Goal: Task Accomplishment & Management: Use online tool/utility

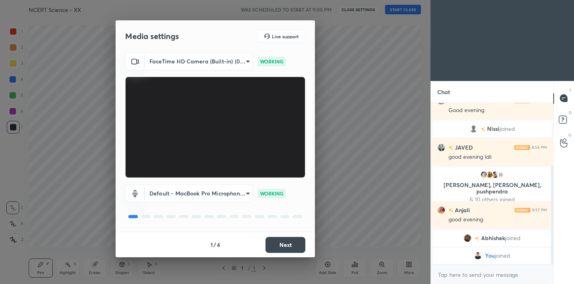
scroll to position [115, 0]
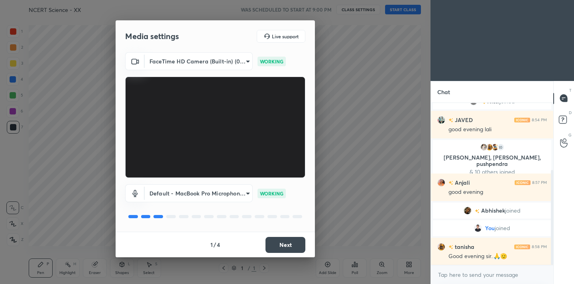
click at [284, 242] on button "Next" at bounding box center [285, 245] width 40 height 16
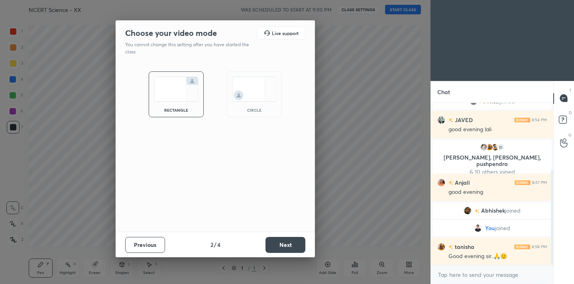
click at [284, 242] on button "Next" at bounding box center [285, 245] width 40 height 16
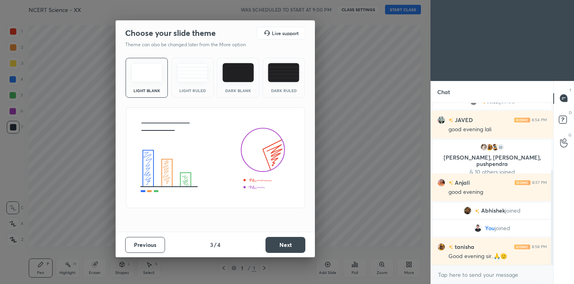
click at [286, 244] on button "Next" at bounding box center [285, 245] width 40 height 16
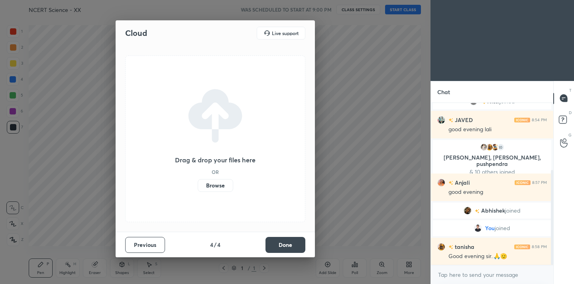
click at [286, 244] on button "Done" at bounding box center [285, 245] width 40 height 16
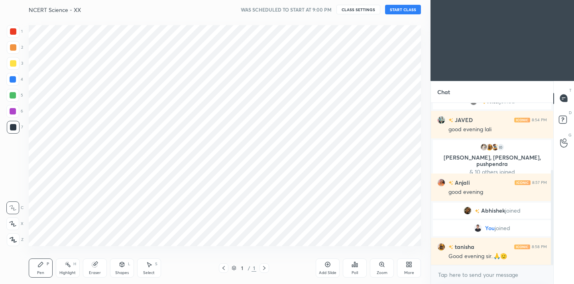
click at [7, 239] on div at bounding box center [13, 239] width 13 height 13
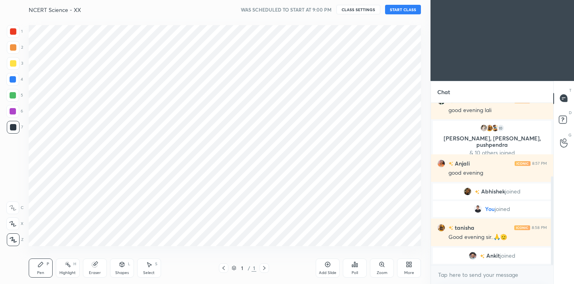
click at [11, 34] on div at bounding box center [13, 31] width 6 height 6
click at [412, 263] on div "More" at bounding box center [409, 267] width 24 height 19
click at [371, 202] on div "Dark Mode" at bounding box center [364, 206] width 32 height 19
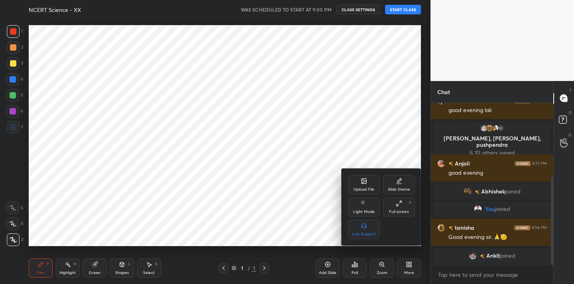
click at [371, 111] on div at bounding box center [287, 142] width 574 height 284
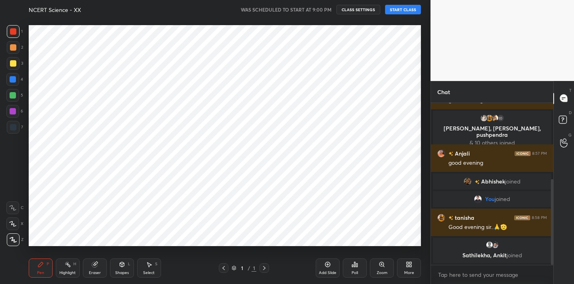
scroll to position [147, 0]
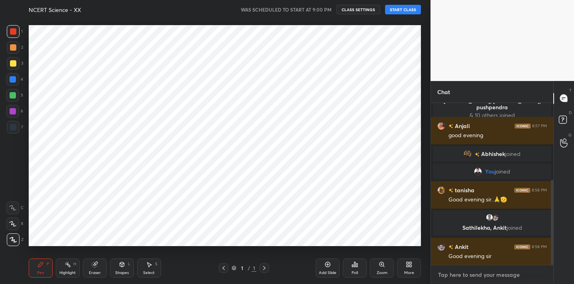
click at [467, 278] on textarea at bounding box center [492, 274] width 110 height 13
type textarea "x"
click at [467, 278] on textarea at bounding box center [492, 274] width 110 height 13
paste textarea "Channel Link - [URL][DOMAIN_NAME]"
type textarea "Channel Link - [URL][DOMAIN_NAME]"
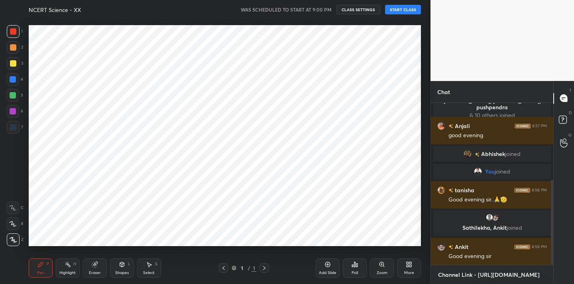
type textarea "x"
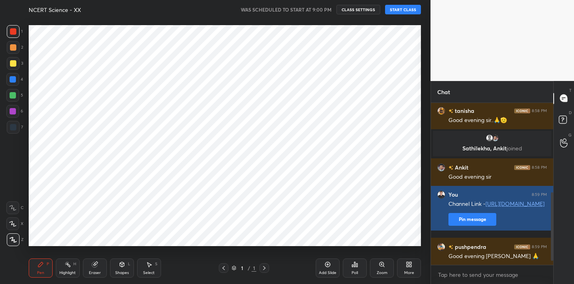
click at [462, 254] on div "Good evening [PERSON_NAME] 🙏" at bounding box center [497, 256] width 98 height 8
click at [480, 225] on button "Pin message" at bounding box center [472, 219] width 48 height 13
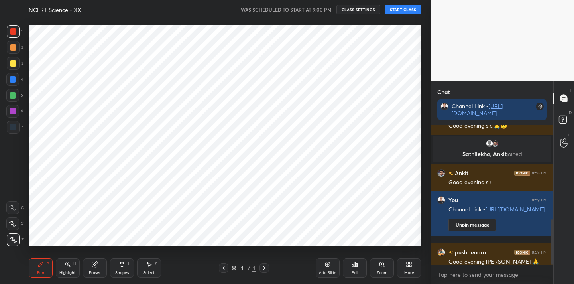
scroll to position [288, 0]
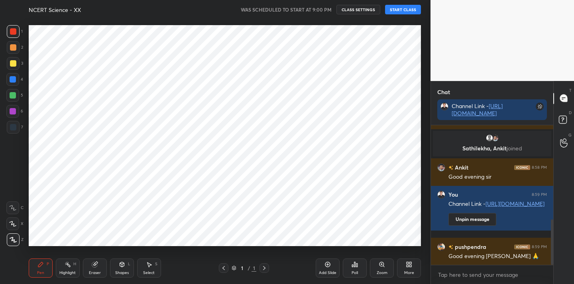
click at [398, 7] on button "START CLASS" at bounding box center [403, 10] width 36 height 10
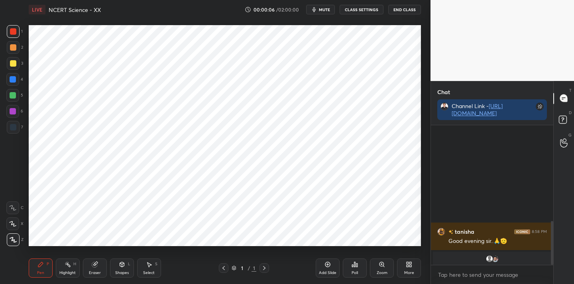
scroll to position [307, 0]
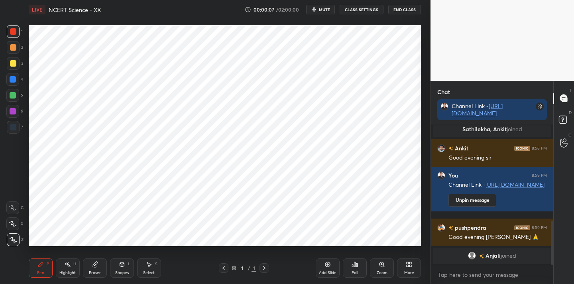
click at [409, 268] on div "More" at bounding box center [409, 267] width 24 height 19
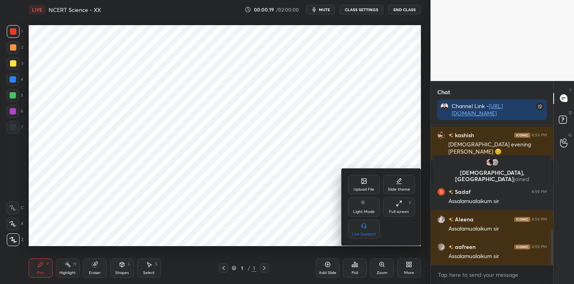
scroll to position [452, 0]
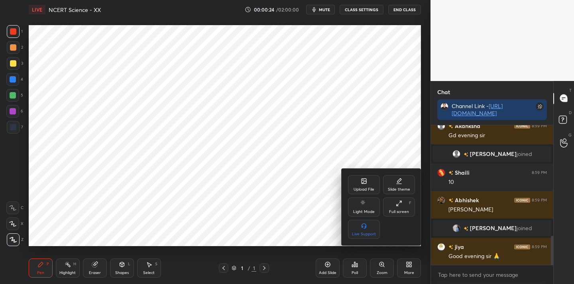
click at [360, 188] on div "Upload File" at bounding box center [363, 189] width 21 height 4
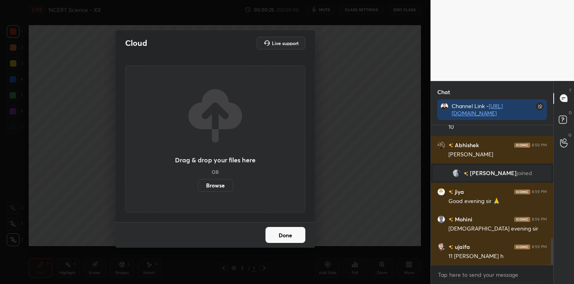
click at [213, 188] on label "Browse" at bounding box center [215, 185] width 35 height 13
click at [198, 188] on input "Browse" at bounding box center [198, 185] width 0 height 13
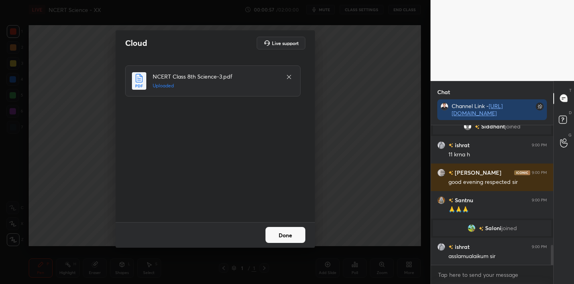
scroll to position [839, 0]
click at [286, 236] on button "Done" at bounding box center [285, 235] width 40 height 16
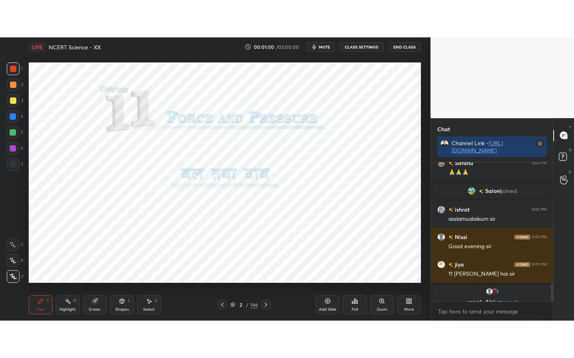
scroll to position [923, 0]
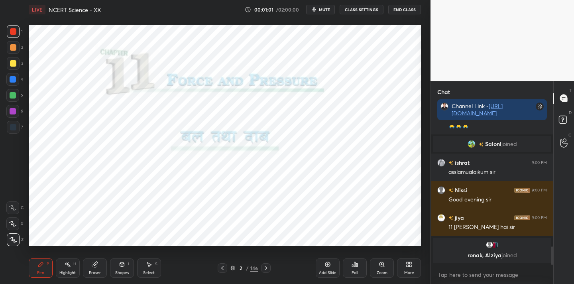
click at [410, 266] on icon at bounding box center [410, 265] width 2 height 2
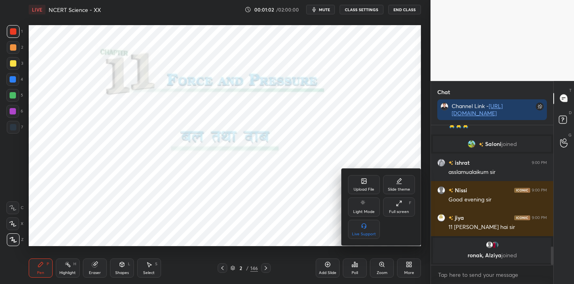
click at [395, 210] on div "Full screen" at bounding box center [399, 211] width 20 height 4
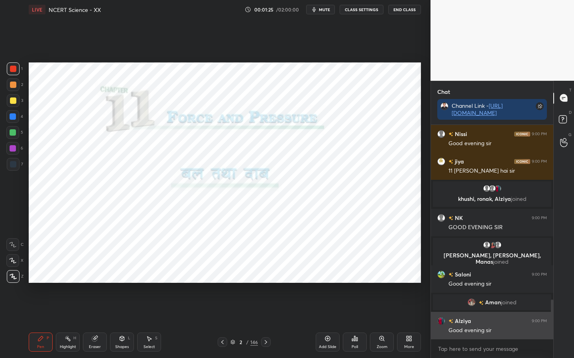
scroll to position [977, 0]
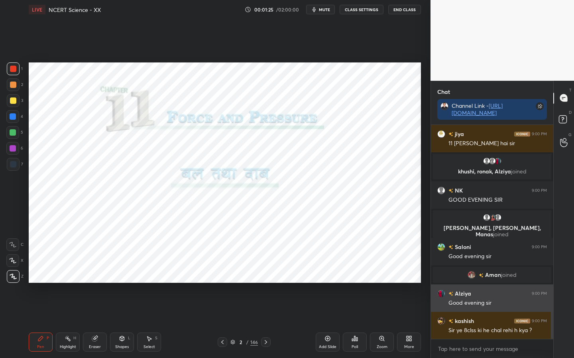
click at [466, 283] on h6 "kashish" at bounding box center [463, 321] width 21 height 8
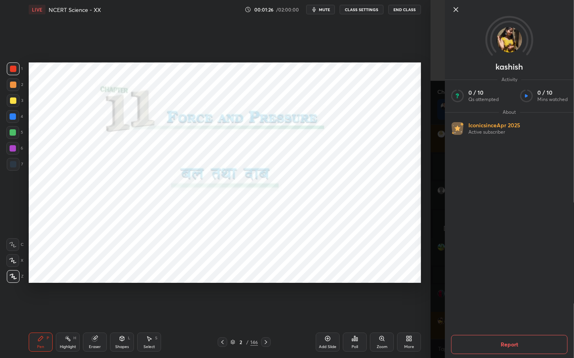
click at [421, 267] on div "Setting up your live class Poll for secs No correct answer Start poll" at bounding box center [224, 172] width 398 height 307
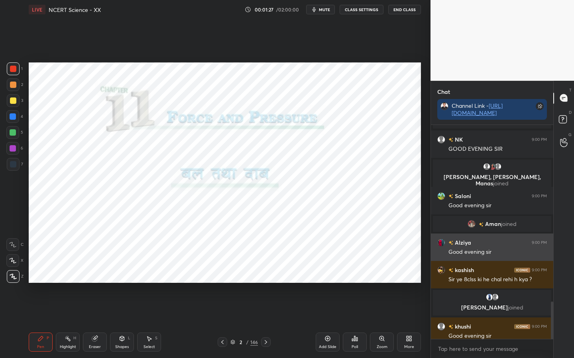
scroll to position [1012, 0]
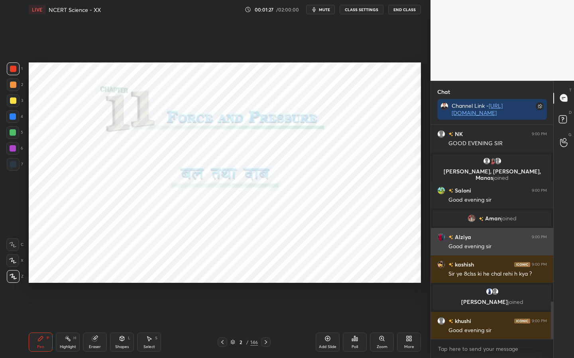
click at [457, 264] on div "[PERSON_NAME], [PERSON_NAME] joined NK 9:00 PM GOOD EVENING [PERSON_NAME], [PER…" at bounding box center [492, 232] width 122 height 215
click at [461, 235] on h6 "Alziya" at bounding box center [462, 237] width 18 height 8
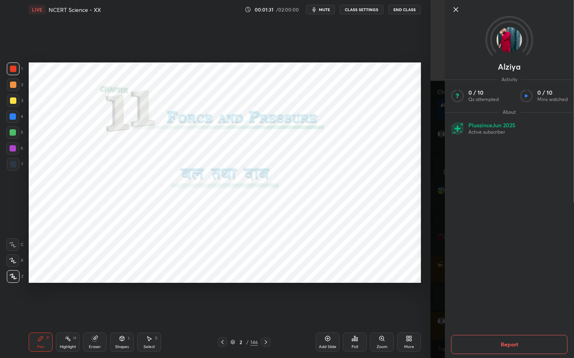
click at [423, 209] on div "Setting up your live class Poll for secs No correct answer Start poll" at bounding box center [224, 172] width 398 height 307
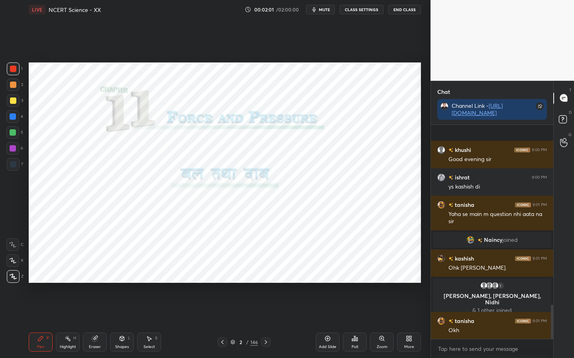
scroll to position [1146, 0]
click at [356, 283] on div "Poll" at bounding box center [355, 342] width 24 height 19
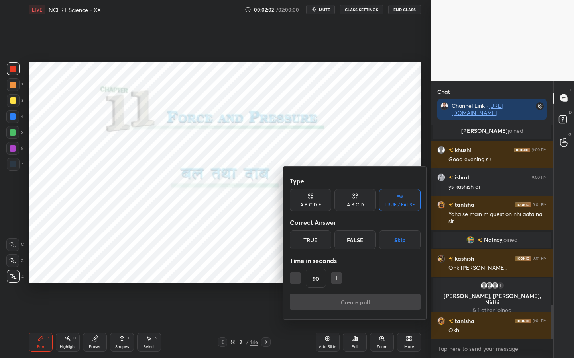
scroll to position [1173, 0]
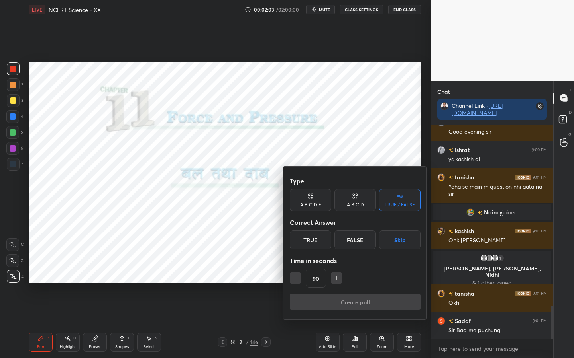
click at [307, 241] on div "True" at bounding box center [310, 240] width 41 height 19
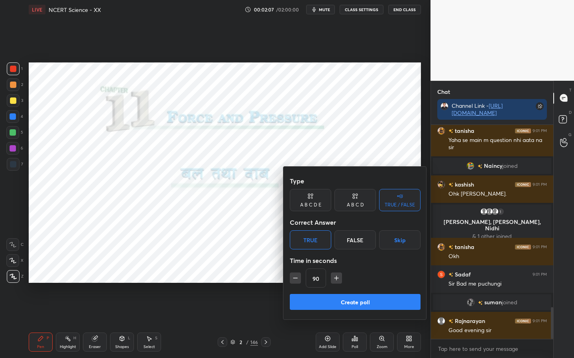
scroll to position [1232, 0]
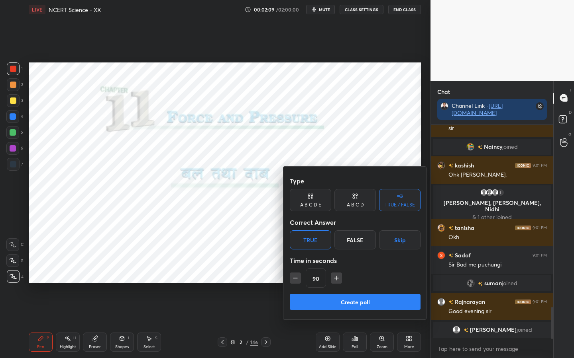
click at [348, 283] on button "Create poll" at bounding box center [355, 302] width 131 height 16
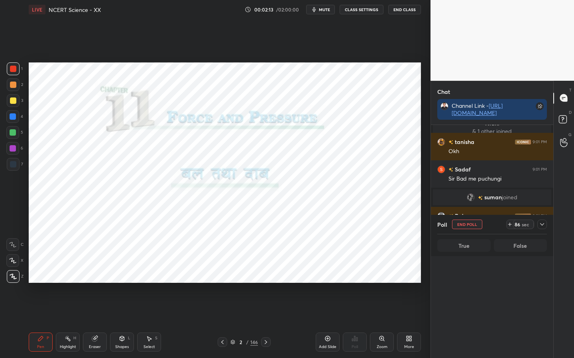
scroll to position [685, 0]
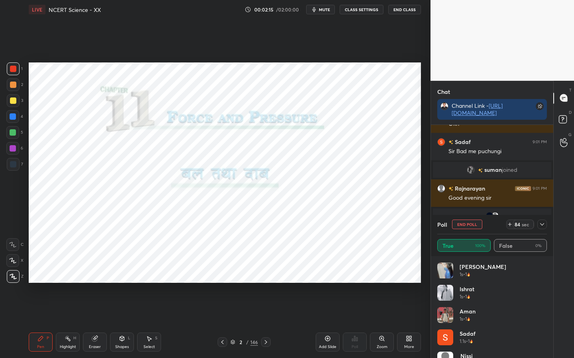
click at [540, 225] on icon at bounding box center [541, 224] width 6 height 6
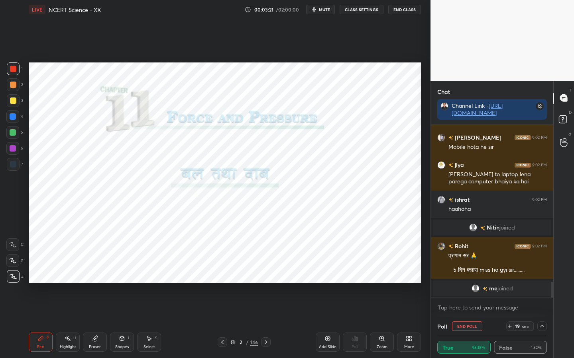
scroll to position [1742, 0]
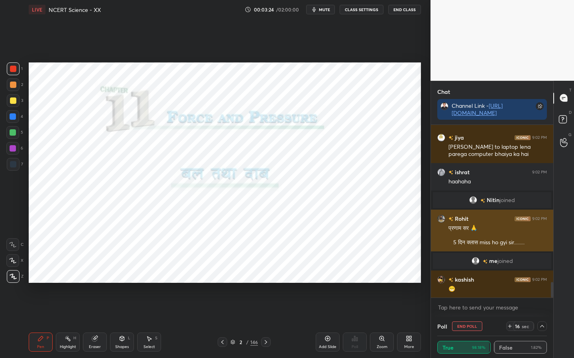
click at [460, 220] on h6 "Rohit" at bounding box center [460, 219] width 15 height 8
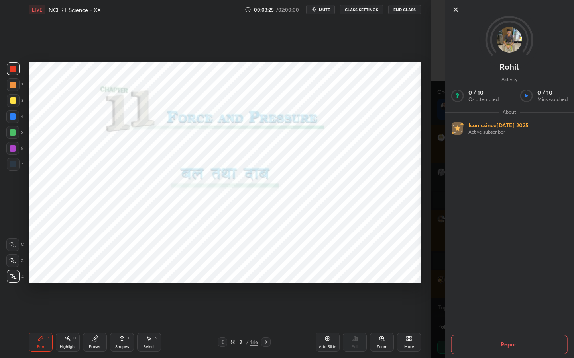
scroll to position [1761, 0]
click at [426, 190] on div "1 2 3 4 5 6 7 C X Z C X Z E E Erase all H H LIVE NCERT Science - XX 00:03:25 / …" at bounding box center [215, 179] width 430 height 358
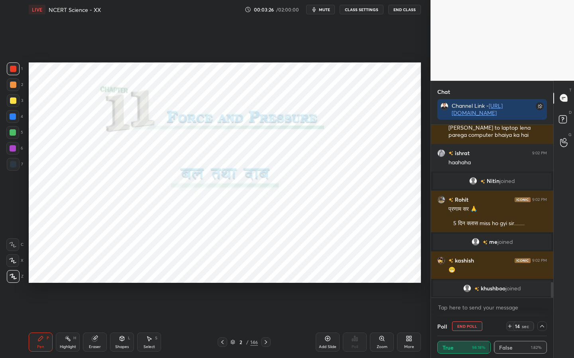
scroll to position [1771, 0]
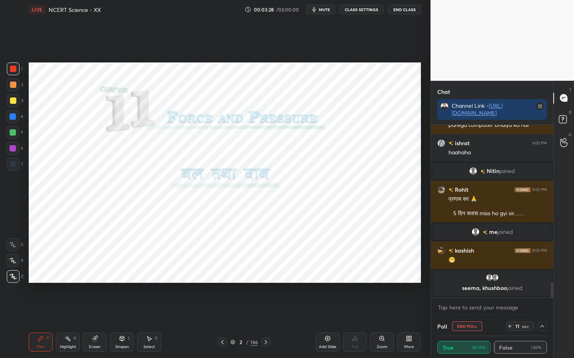
click at [545, 283] on div at bounding box center [542, 327] width 10 height 10
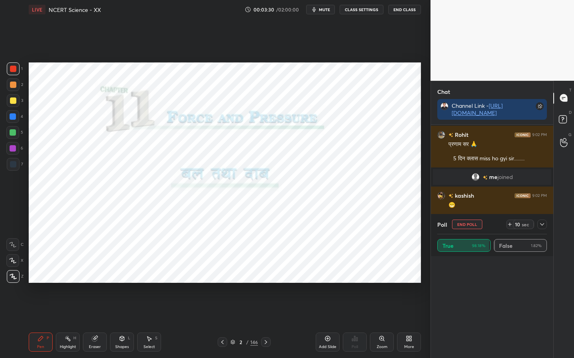
scroll to position [1131, 0]
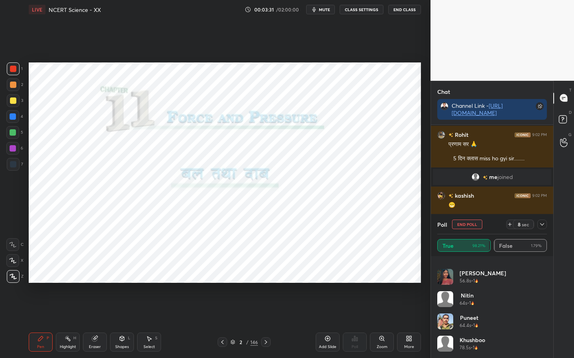
click at [542, 224] on icon at bounding box center [541, 224] width 6 height 6
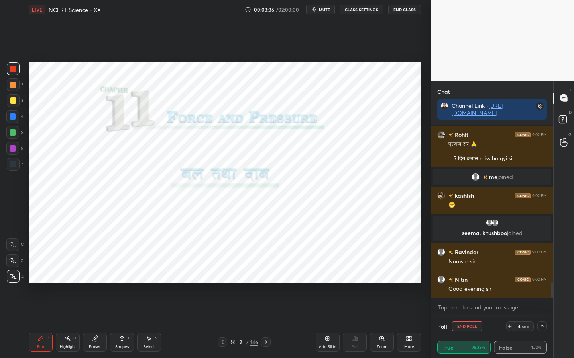
scroll to position [1838, 0]
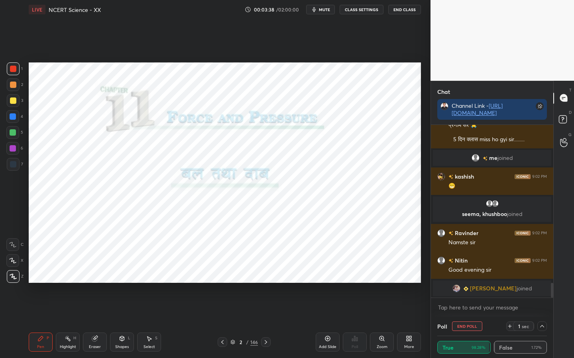
click at [542, 283] on icon at bounding box center [542, 326] width 4 height 2
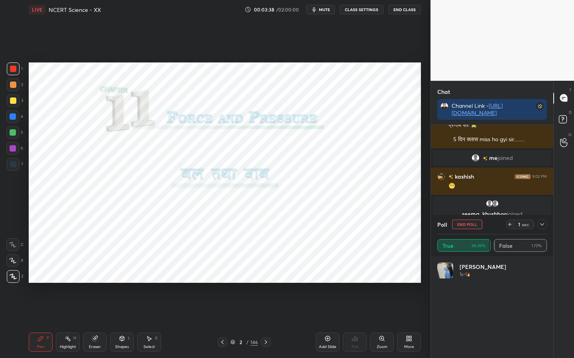
scroll to position [90, 107]
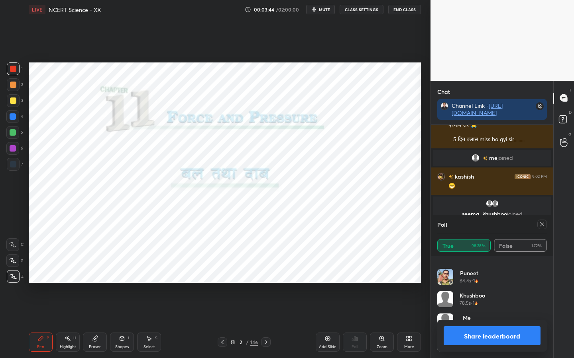
click at [542, 227] on icon at bounding box center [541, 224] width 6 height 6
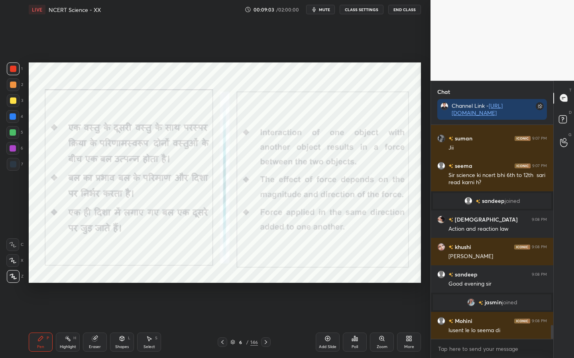
scroll to position [3057, 0]
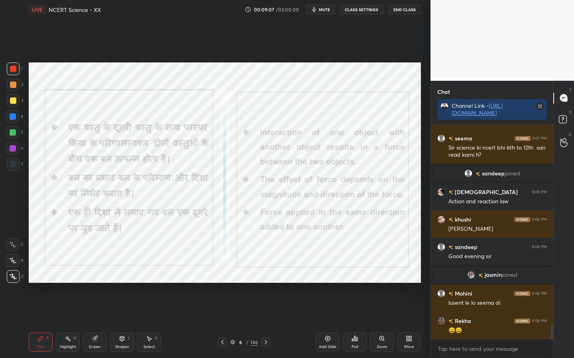
click at [97, 283] on icon at bounding box center [95, 339] width 6 height 6
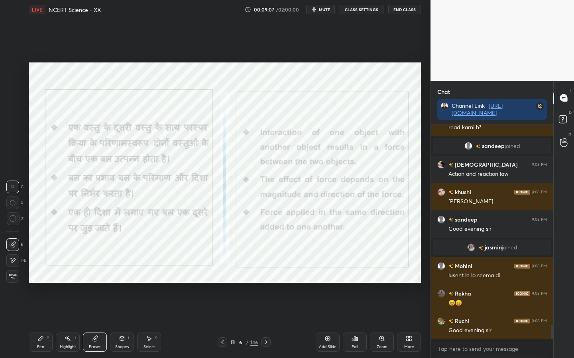
click at [13, 277] on span "Erase all" at bounding box center [13, 277] width 12 height 6
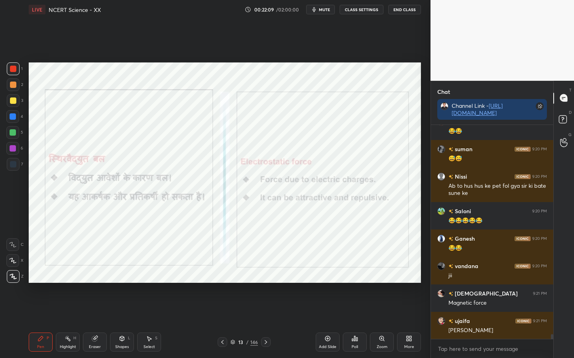
scroll to position [9068, 0]
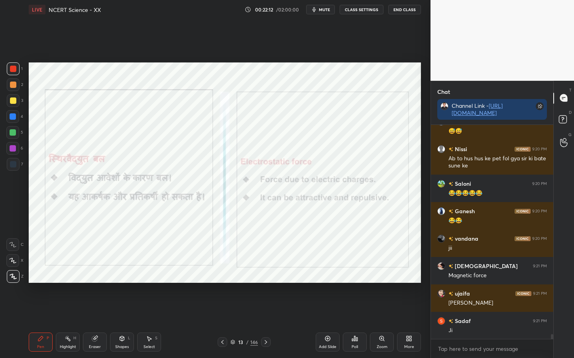
click at [225, 283] on icon at bounding box center [222, 342] width 6 height 6
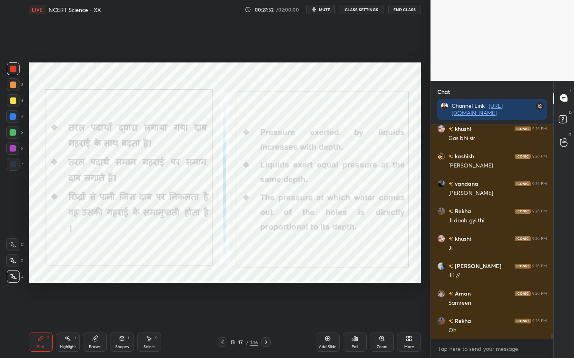
scroll to position [9487, 0]
click at [423, 74] on div "Setting up your live class Poll for secs No correct answer Start poll" at bounding box center [224, 172] width 398 height 307
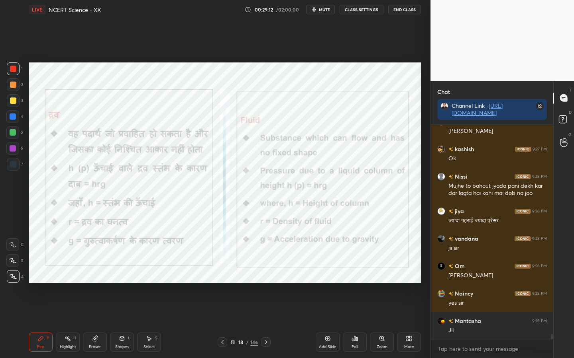
scroll to position [9742, 0]
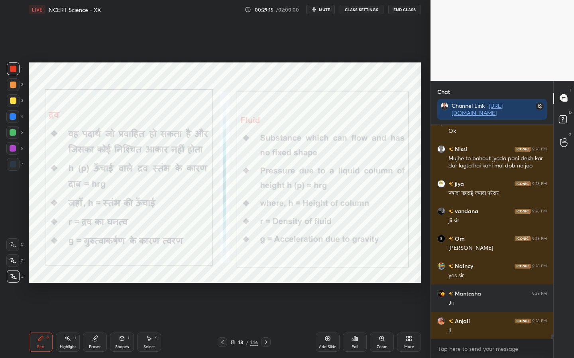
click at [285, 62] on div "Setting up your live class Poll for secs No correct answer Start poll" at bounding box center [224, 172] width 398 height 307
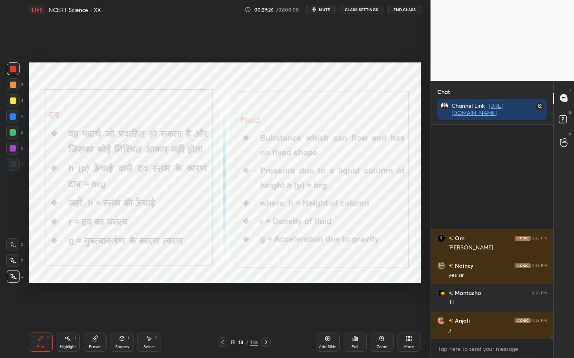
scroll to position [9879, 0]
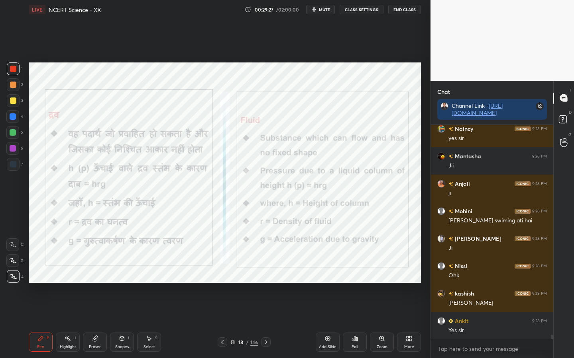
click at [96, 283] on div "Eraser" at bounding box center [95, 342] width 24 height 19
click at [15, 280] on div "Erase all" at bounding box center [12, 276] width 13 height 13
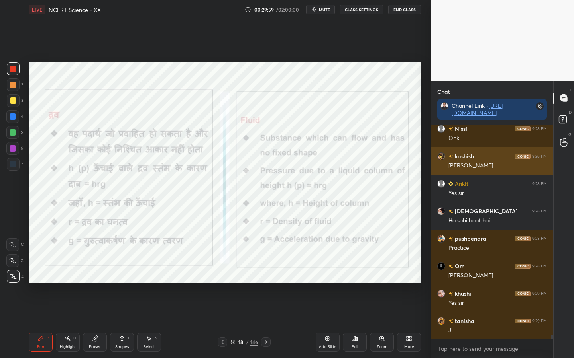
scroll to position [10044, 0]
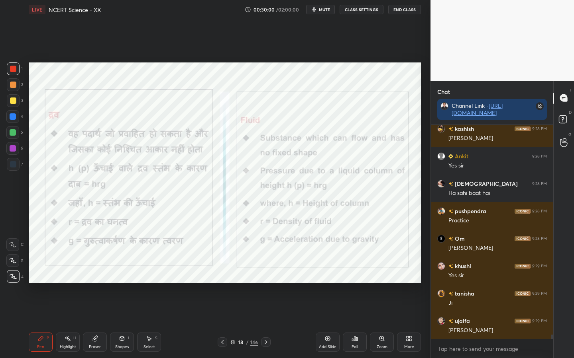
drag, startPoint x: 95, startPoint y: 344, endPoint x: 81, endPoint y: 333, distance: 17.3
click at [95, 283] on div "Eraser" at bounding box center [95, 342] width 24 height 19
click at [11, 278] on span "Erase all" at bounding box center [13, 277] width 12 height 6
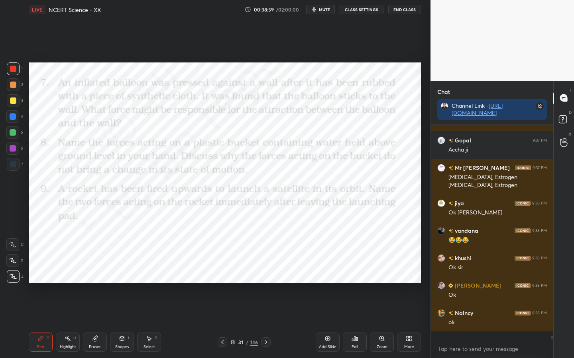
scroll to position [12778, 0]
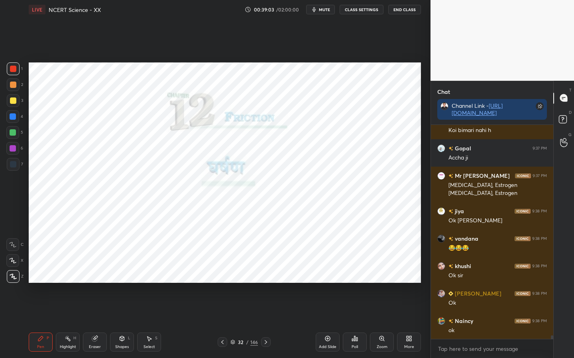
click at [251, 283] on div "146" at bounding box center [254, 342] width 8 height 7
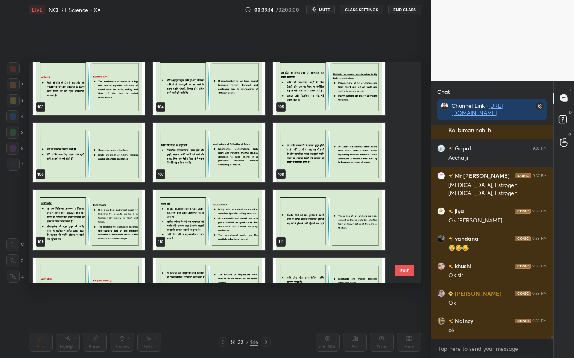
scroll to position [2236, 0]
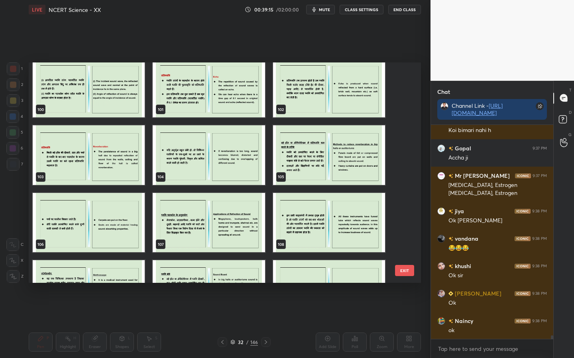
click at [404, 274] on button "EXIT" at bounding box center [404, 270] width 19 height 11
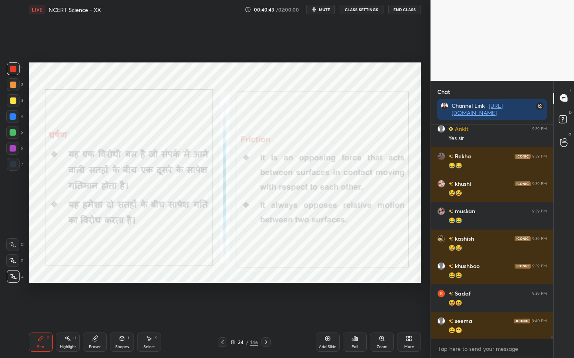
scroll to position [13603, 0]
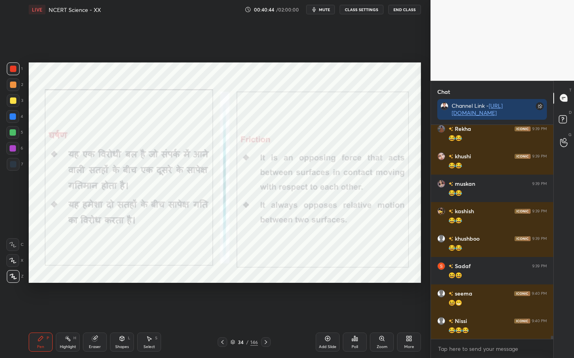
click at [93, 283] on div "Eraser" at bounding box center [95, 342] width 24 height 19
click at [12, 283] on div "1 2 3 4 5 6 7 C X Z C X Z E E Erase all H H LIVE NCERT Science - XX 00:40:44 / …" at bounding box center [212, 179] width 424 height 358
click at [8, 282] on div "Erase all" at bounding box center [12, 276] width 13 height 13
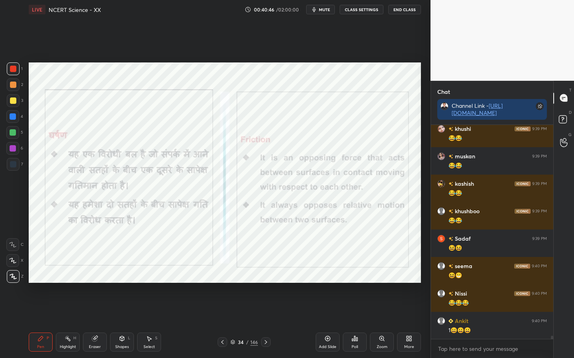
click at [11, 277] on icon at bounding box center [13, 277] width 7 height 6
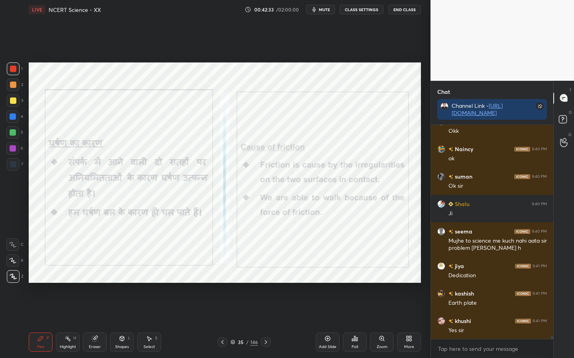
scroll to position [14023, 0]
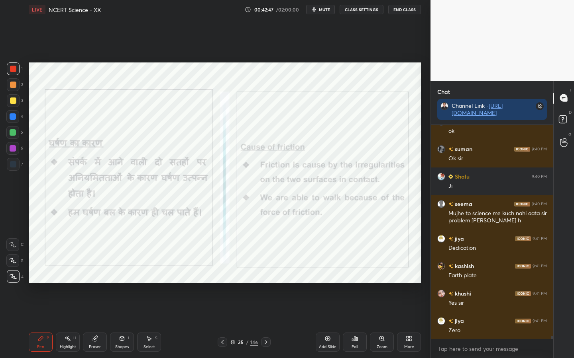
click at [95, 283] on div "Eraser" at bounding box center [95, 347] width 12 height 4
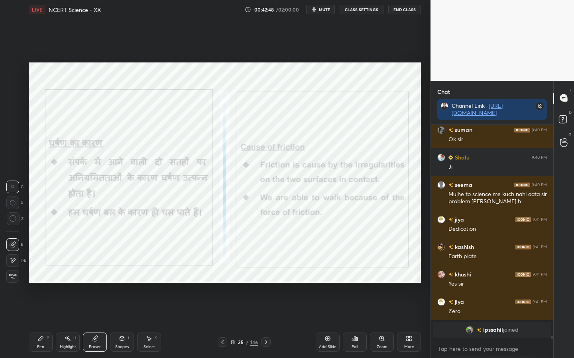
drag, startPoint x: 11, startPoint y: 278, endPoint x: 18, endPoint y: 278, distance: 7.2
click at [12, 279] on span "Erase all" at bounding box center [13, 277] width 12 height 6
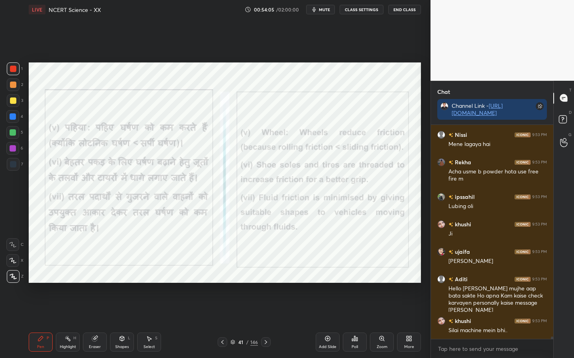
scroll to position [18911, 0]
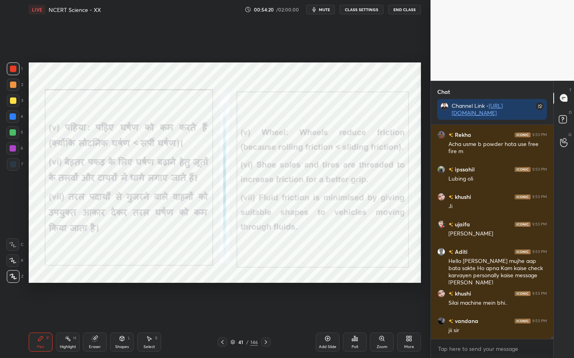
click at [319, 9] on button "mute" at bounding box center [320, 10] width 29 height 10
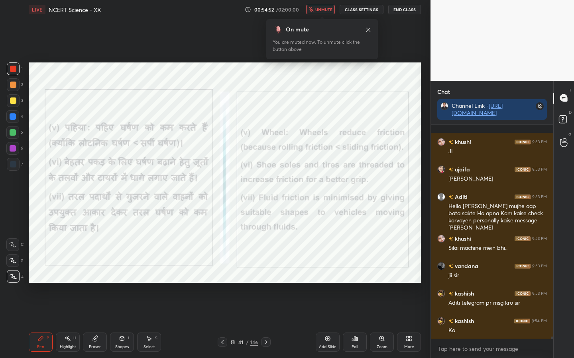
scroll to position [19008, 0]
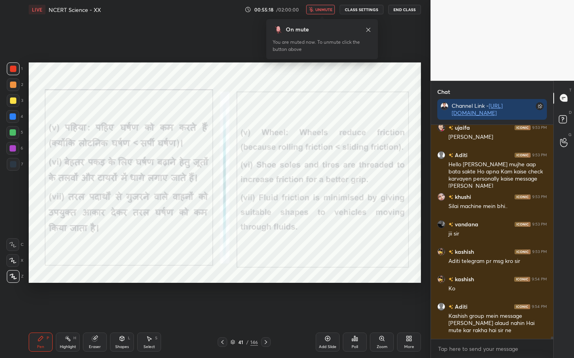
click at [327, 7] on span "unmute" at bounding box center [323, 10] width 17 height 6
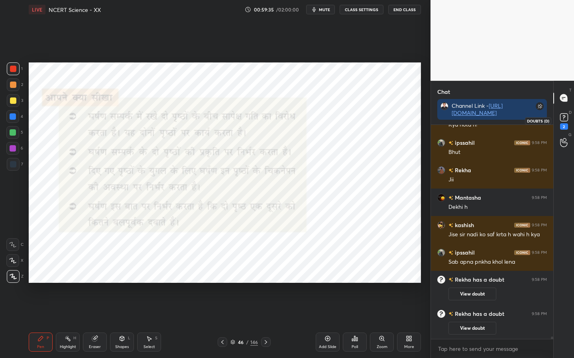
scroll to position [19648, 0]
click at [561, 121] on icon at bounding box center [564, 118] width 12 height 12
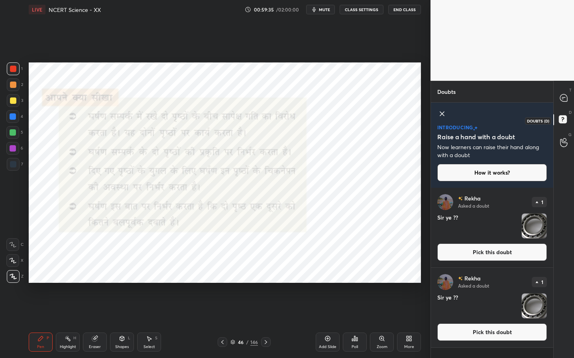
scroll to position [168, 120]
click at [500, 247] on button "Pick this doubt" at bounding box center [492, 253] width 110 height 18
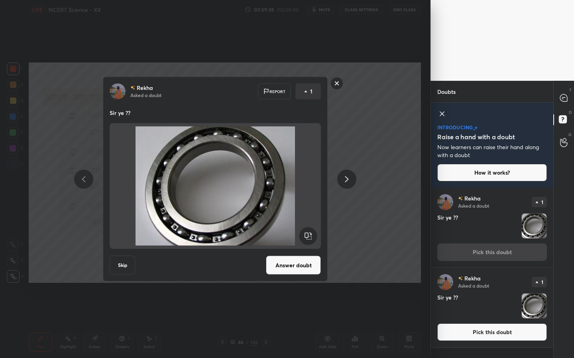
click at [291, 270] on button "Answer doubt" at bounding box center [293, 265] width 55 height 19
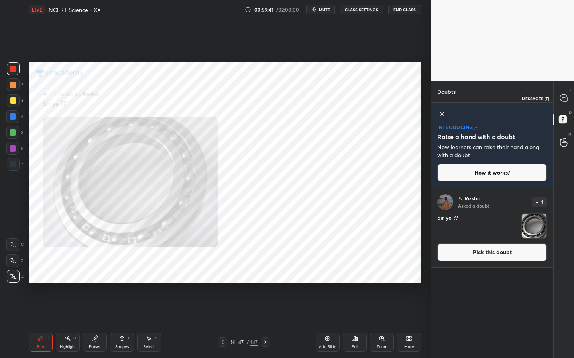
click at [567, 102] on icon at bounding box center [563, 98] width 8 height 8
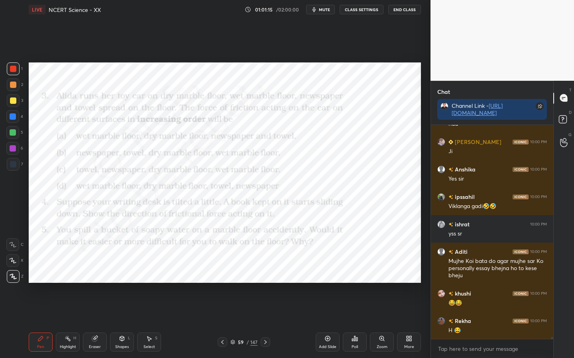
scroll to position [21182, 0]
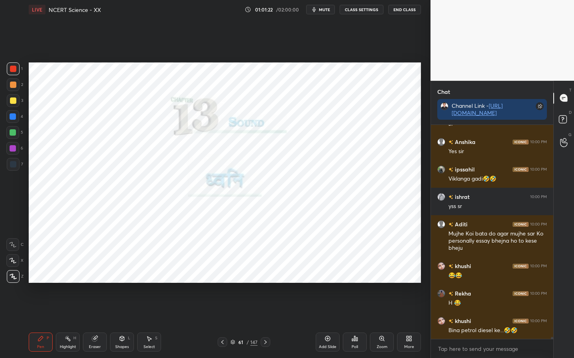
click at [253, 283] on div "147" at bounding box center [253, 342] width 7 height 7
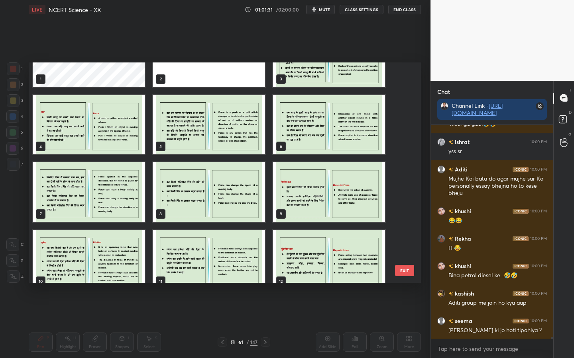
scroll to position [0, 0]
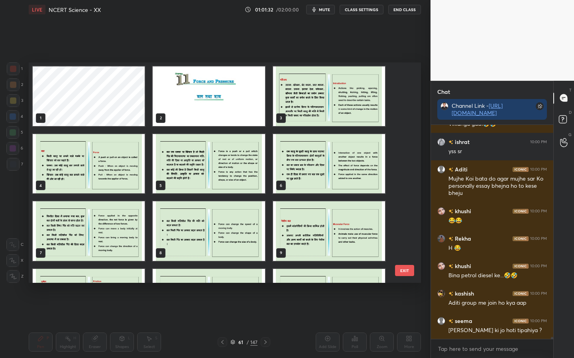
click at [402, 270] on button "EXIT" at bounding box center [404, 270] width 19 height 11
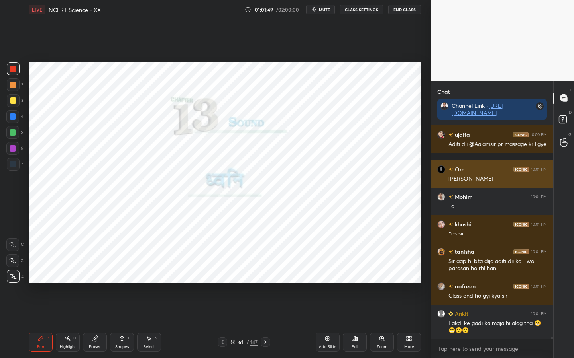
scroll to position [21568, 0]
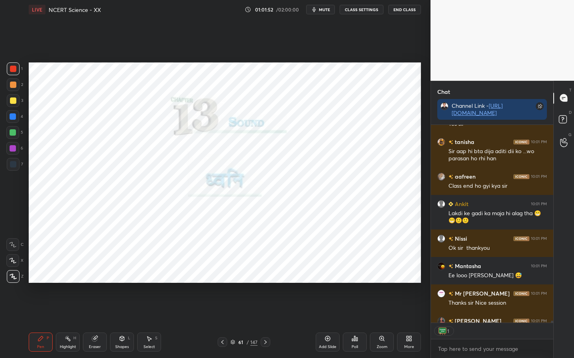
click at [220, 283] on icon at bounding box center [222, 342] width 6 height 6
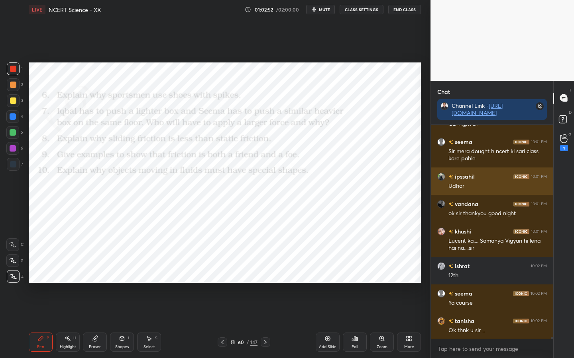
scroll to position [22469, 0]
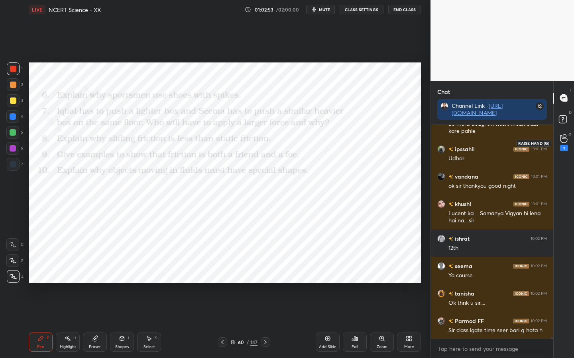
click at [561, 146] on div "1" at bounding box center [564, 148] width 8 height 6
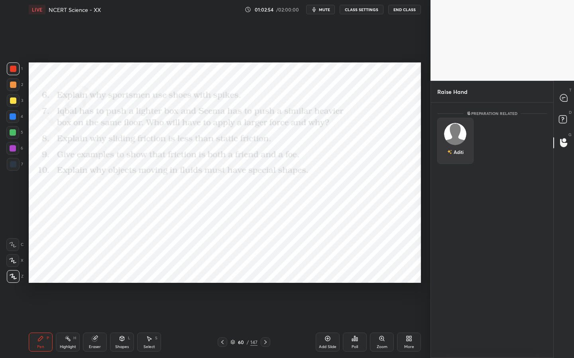
click at [460, 137] on div "Aditi" at bounding box center [455, 141] width 36 height 46
click at [457, 158] on button "INVITE" at bounding box center [454, 158] width 29 height 10
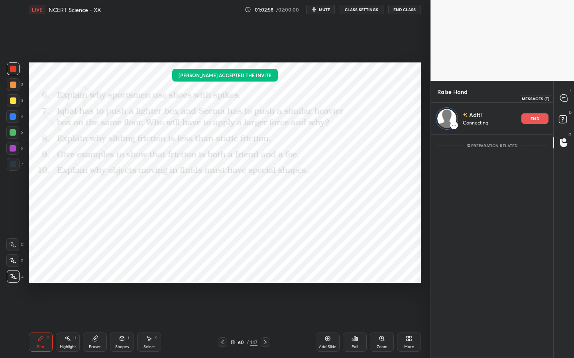
click at [560, 97] on icon at bounding box center [563, 97] width 7 height 7
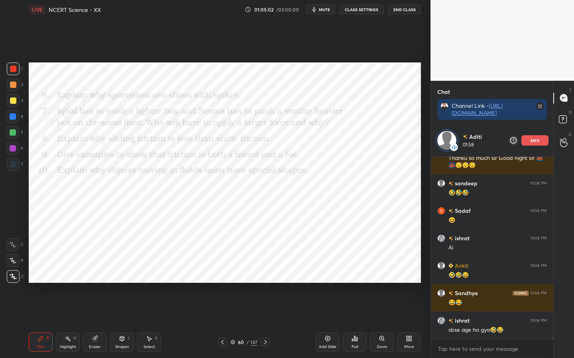
scroll to position [22136, 0]
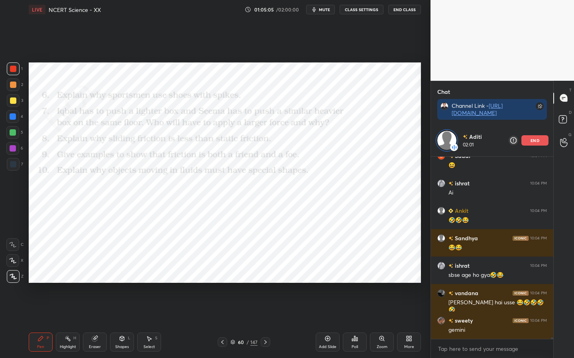
click at [92, 283] on div "Eraser" at bounding box center [95, 342] width 24 height 19
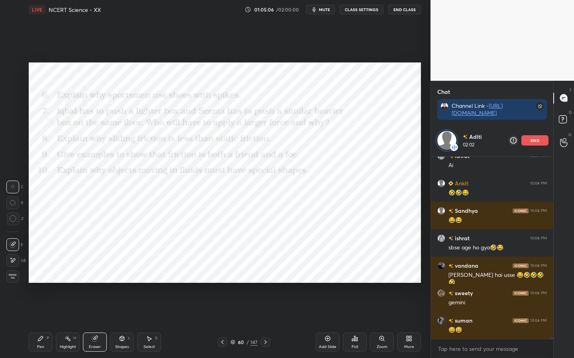
click at [13, 279] on span "Erase all" at bounding box center [13, 277] width 12 height 6
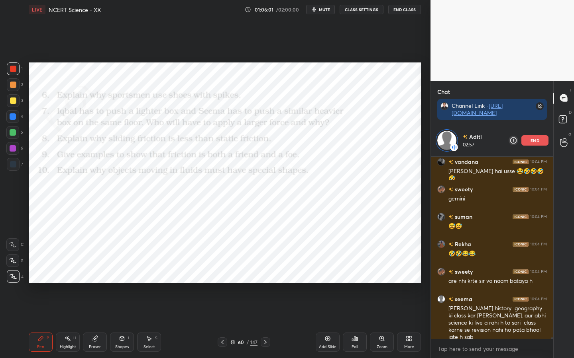
scroll to position [3, 3]
click at [97, 283] on div "Eraser" at bounding box center [95, 347] width 12 height 4
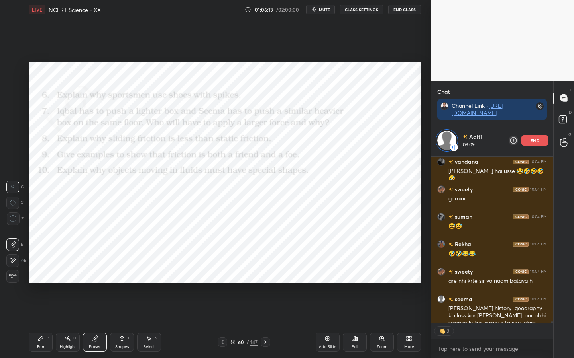
drag, startPoint x: 17, startPoint y: 279, endPoint x: 38, endPoint y: 284, distance: 21.4
click at [18, 280] on div "Erase all" at bounding box center [12, 276] width 13 height 13
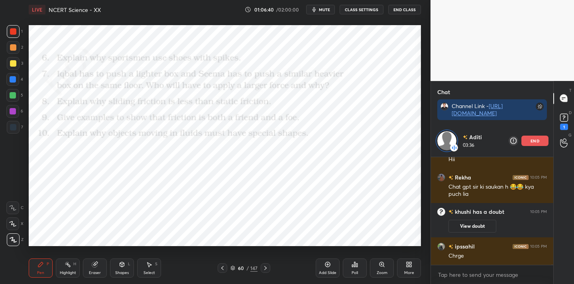
scroll to position [22300, 0]
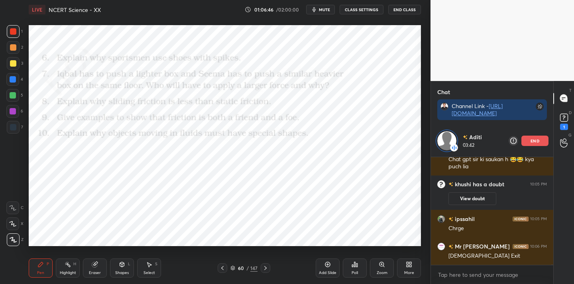
click at [534, 141] on p "end" at bounding box center [534, 141] width 9 height 4
click at [534, 188] on div "View doubt" at bounding box center [497, 196] width 98 height 17
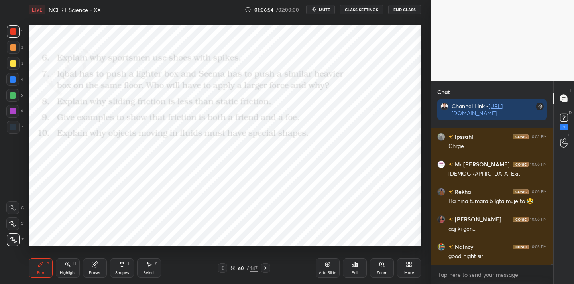
scroll to position [22377, 0]
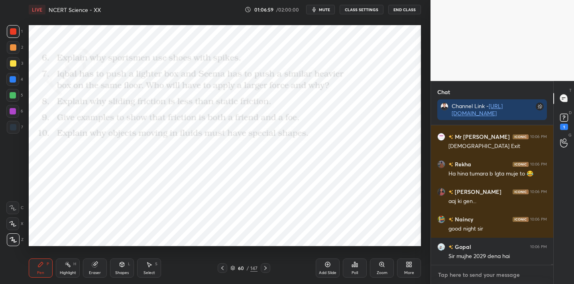
click at [457, 271] on textarea at bounding box center [492, 274] width 110 height 13
type textarea "x"
paste textarea "Channel link [URL][DOMAIN_NAME]"
type textarea "Channel link [URL][DOMAIN_NAME]"
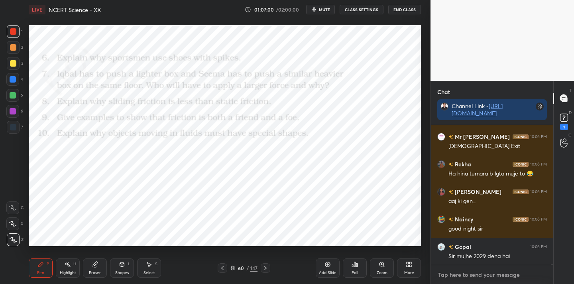
type textarea "x"
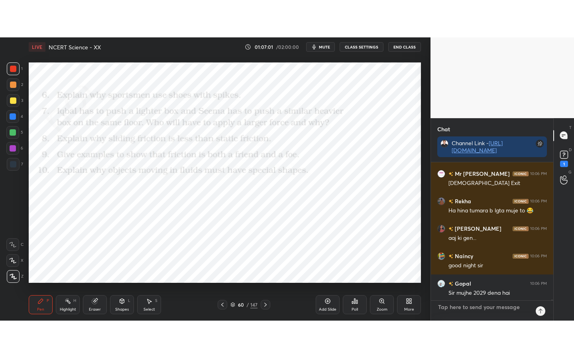
scroll to position [22429, 0]
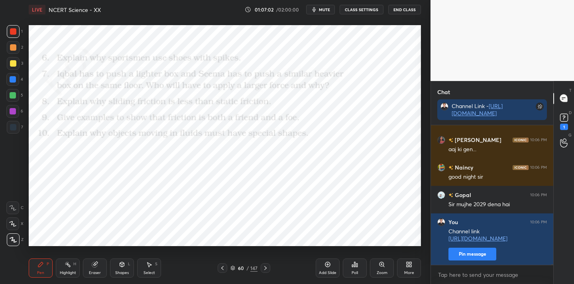
click at [408, 263] on icon at bounding box center [407, 263] width 2 height 2
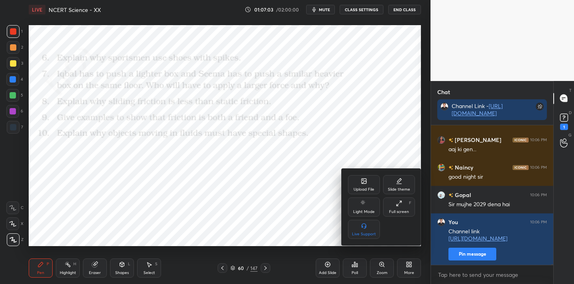
click at [400, 210] on div "Full screen" at bounding box center [399, 211] width 20 height 4
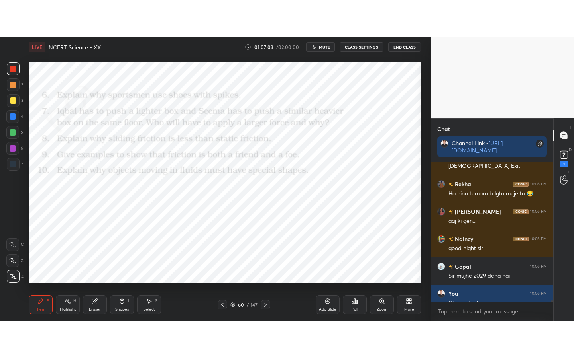
scroll to position [39520, 39429]
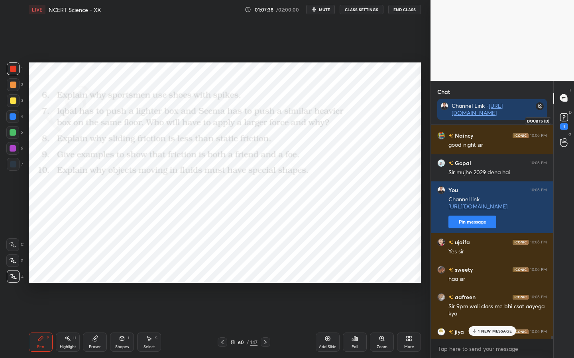
click at [568, 119] on icon at bounding box center [564, 118] width 12 height 12
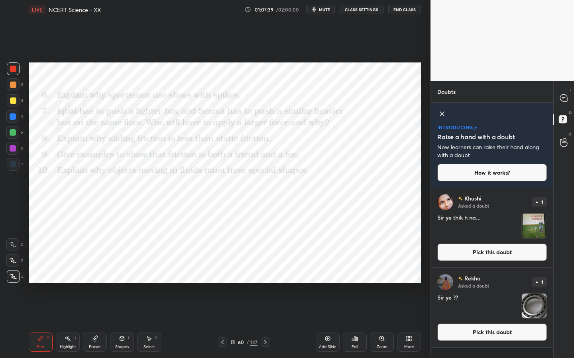
click at [502, 258] on button "Pick this doubt" at bounding box center [492, 253] width 110 height 18
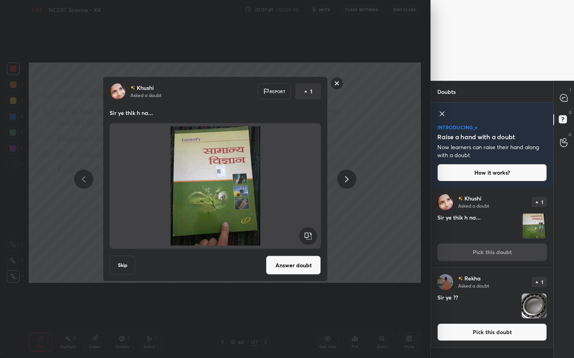
click at [338, 82] on rect at bounding box center [337, 83] width 12 height 12
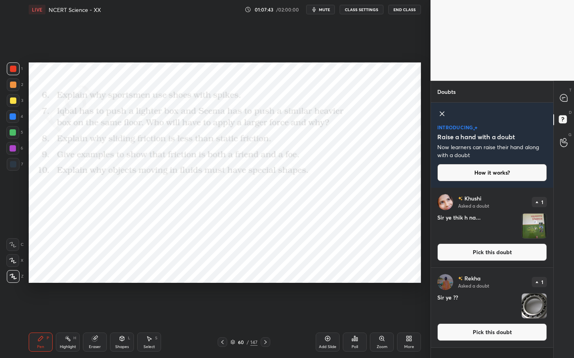
click at [568, 106] on div "T Messages (T)" at bounding box center [563, 98] width 20 height 22
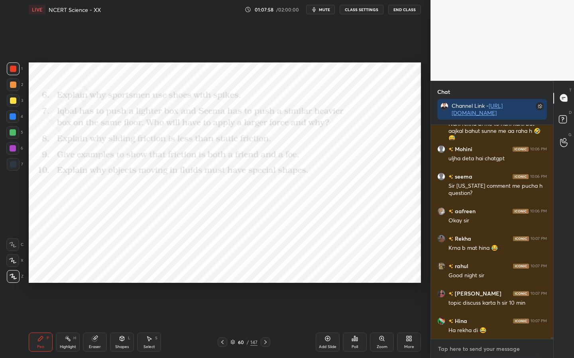
click at [481, 283] on textarea at bounding box center [492, 349] width 110 height 13
type textarea "x"
paste textarea "Channel link [URL][DOMAIN_NAME]"
type textarea "Channel link [URL][DOMAIN_NAME]"
type textarea "x"
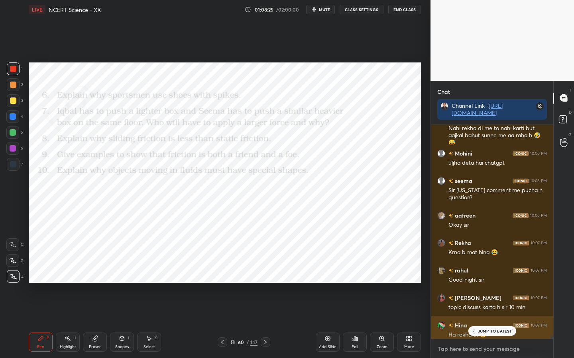
scroll to position [23058, 0]
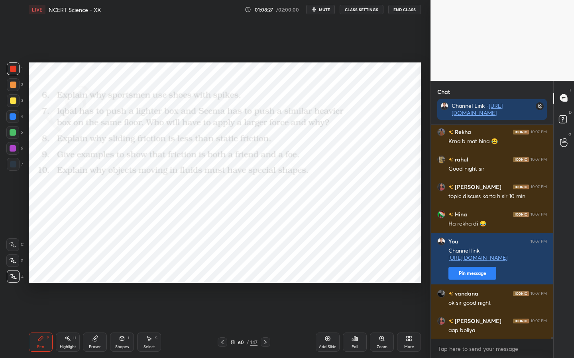
click at [426, 242] on div "1 2 3 4 5 6 7 C X Z C X Z E E Erase all H H LIVE NCERT Science - XX 01:08:27 / …" at bounding box center [215, 179] width 430 height 358
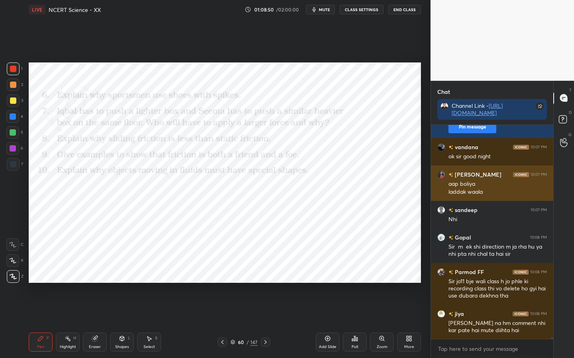
scroll to position [23239, 0]
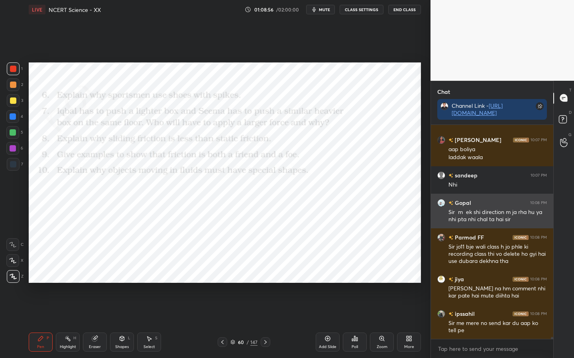
click at [482, 222] on div "Sir m ek shi direction m ja rha hu ya nhi pta nhi chal ta hai sir" at bounding box center [497, 216] width 98 height 15
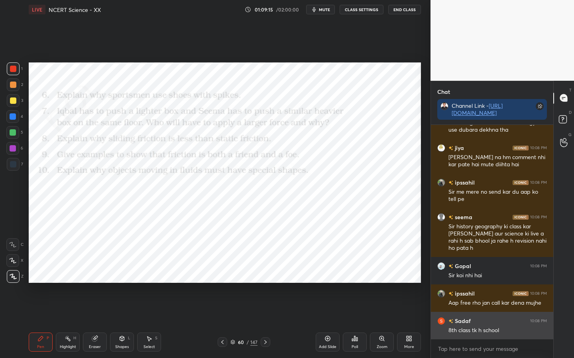
scroll to position [23398, 0]
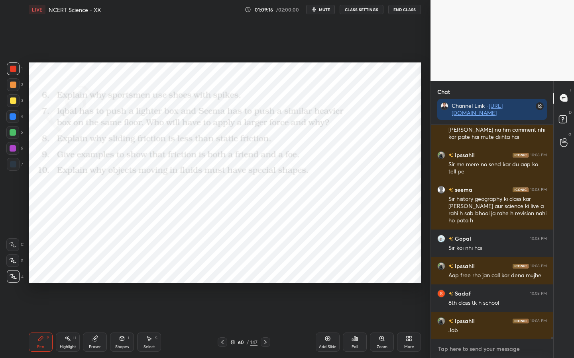
type textarea "x"
click at [476, 283] on textarea at bounding box center [492, 349] width 110 height 13
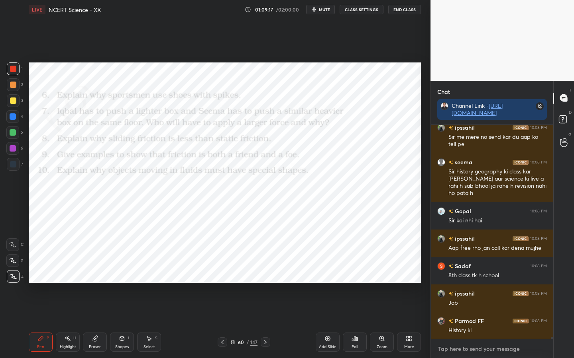
paste textarea "Channel link [URL][DOMAIN_NAME]"
type textarea "Channel link [URL][DOMAIN_NAME]"
type textarea "x"
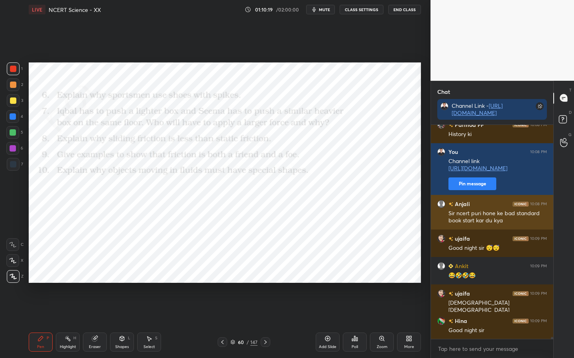
scroll to position [23649, 0]
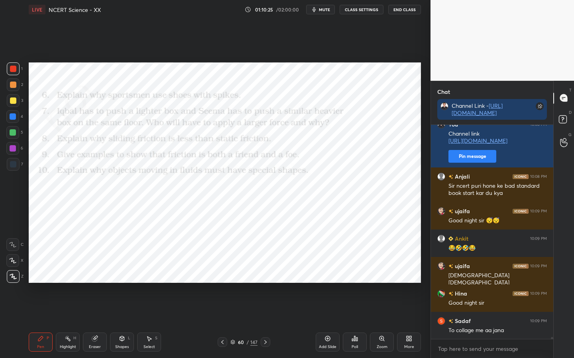
click at [97, 283] on div "Eraser" at bounding box center [95, 342] width 24 height 19
click at [10, 278] on span "Erase all" at bounding box center [13, 277] width 12 height 6
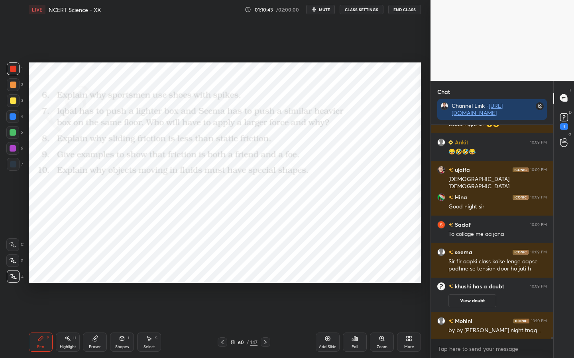
scroll to position [23135, 0]
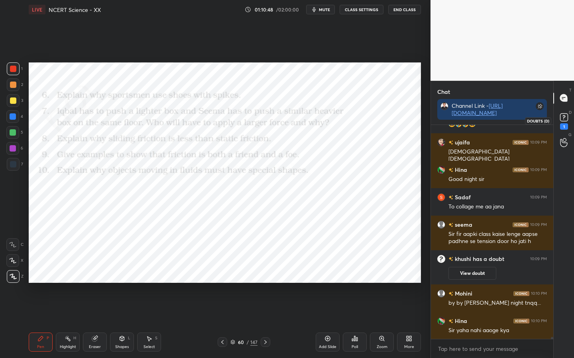
click at [566, 127] on div "1" at bounding box center [564, 126] width 8 height 6
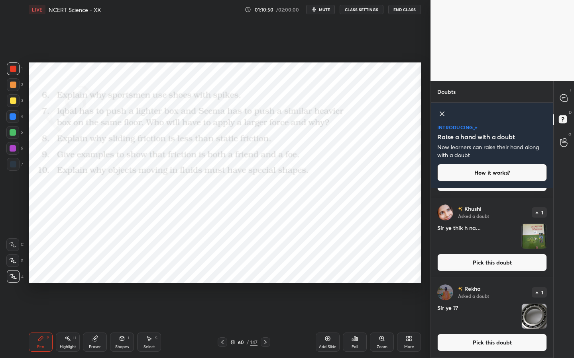
scroll to position [0, 0]
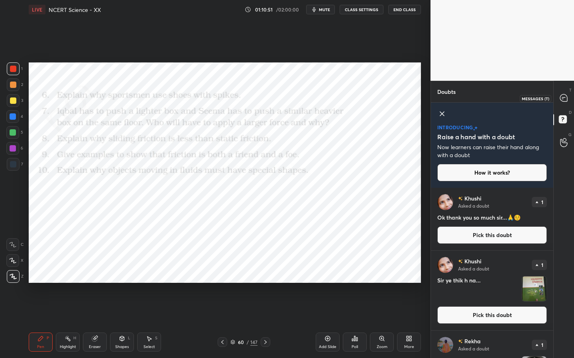
click at [564, 102] on icon at bounding box center [563, 98] width 8 height 8
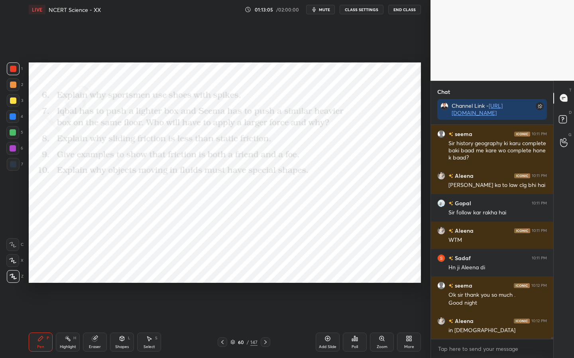
scroll to position [23996, 0]
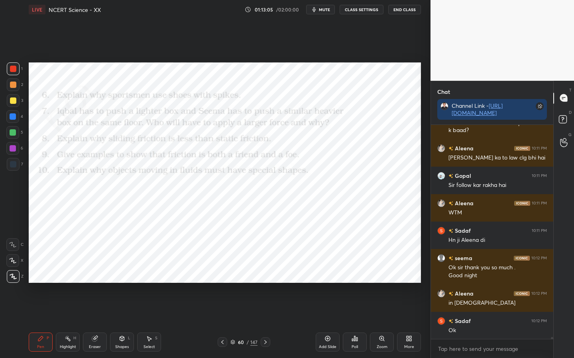
click at [400, 11] on button "End Class" at bounding box center [404, 10] width 33 height 10
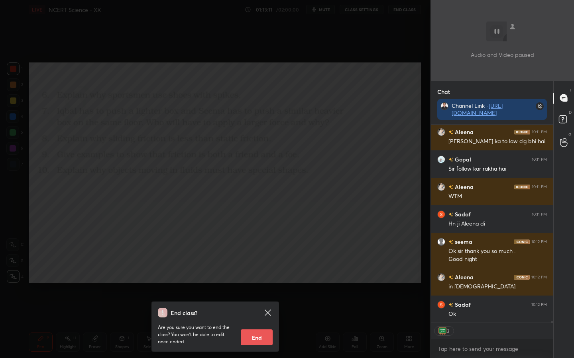
scroll to position [24039, 0]
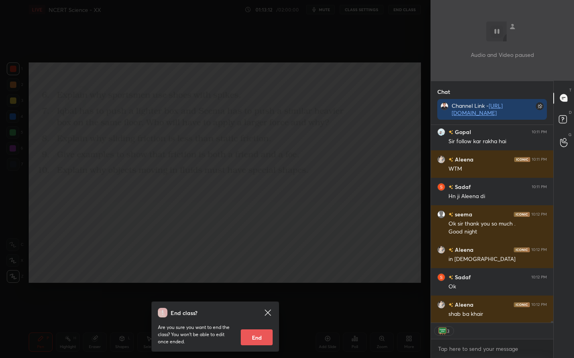
click at [248, 283] on button "End" at bounding box center [257, 338] width 32 height 16
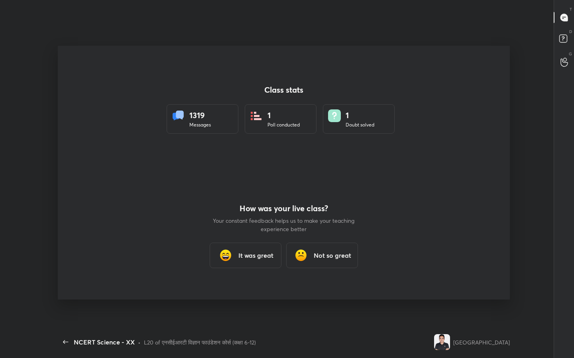
scroll to position [0, 0]
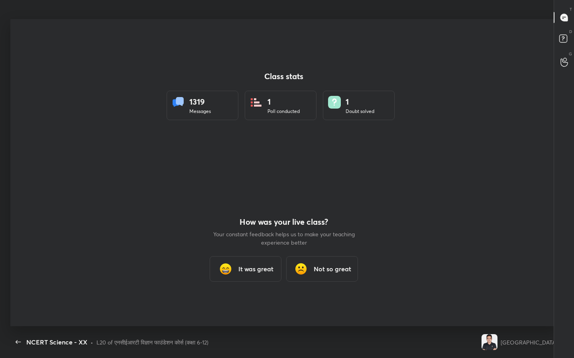
click at [233, 268] on div "It was great" at bounding box center [245, 268] width 72 height 25
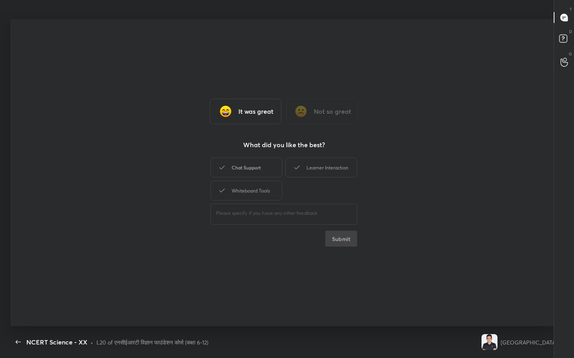
click at [255, 162] on div "Chat Support" at bounding box center [246, 168] width 72 height 20
click at [308, 167] on div "Learner Interaction" at bounding box center [321, 168] width 72 height 20
click at [256, 183] on div "Whiteboard Tools" at bounding box center [246, 191] width 72 height 20
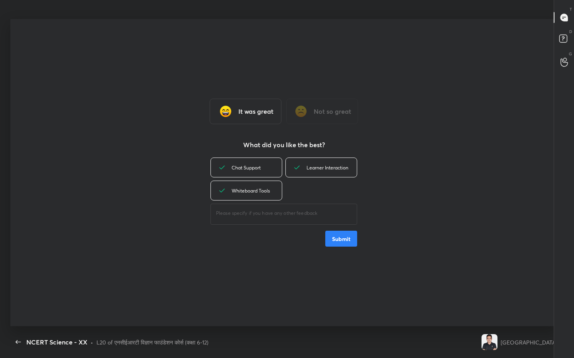
click at [347, 242] on button "Submit" at bounding box center [341, 239] width 32 height 16
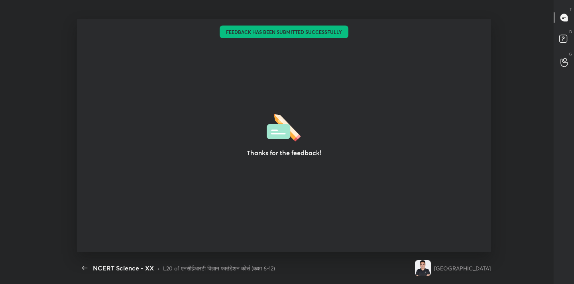
scroll to position [39595, 39260]
type textarea "x"
